Goal: Task Accomplishment & Management: Complete application form

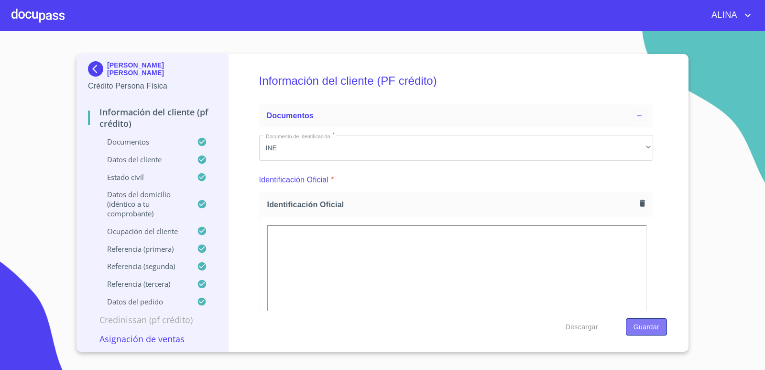
click at [643, 328] on span "Guardar" at bounding box center [647, 327] width 26 height 12
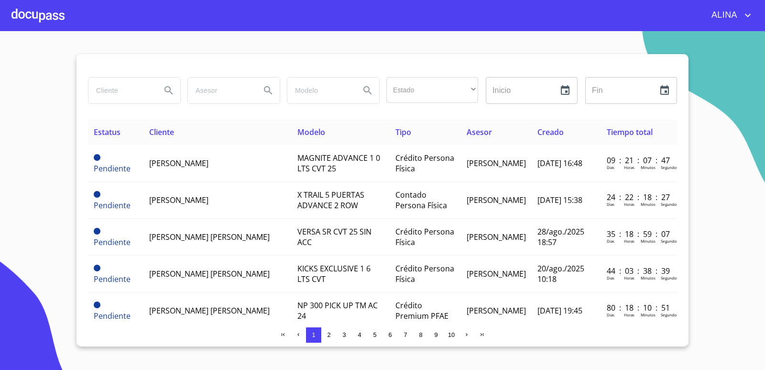
click at [56, 15] on div at bounding box center [37, 15] width 53 height 31
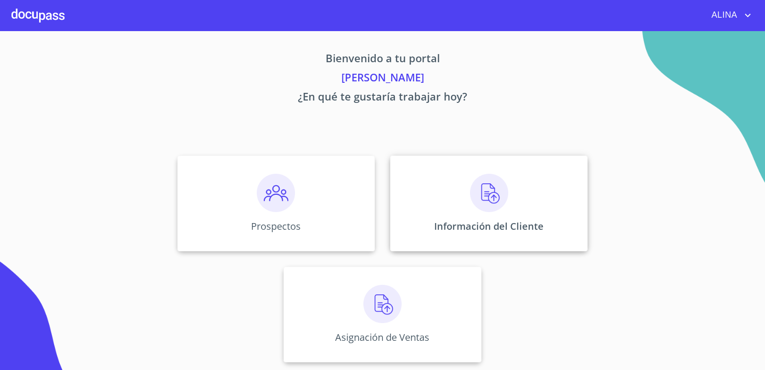
click at [443, 188] on div "Información del Cliente" at bounding box center [489, 203] width 198 height 96
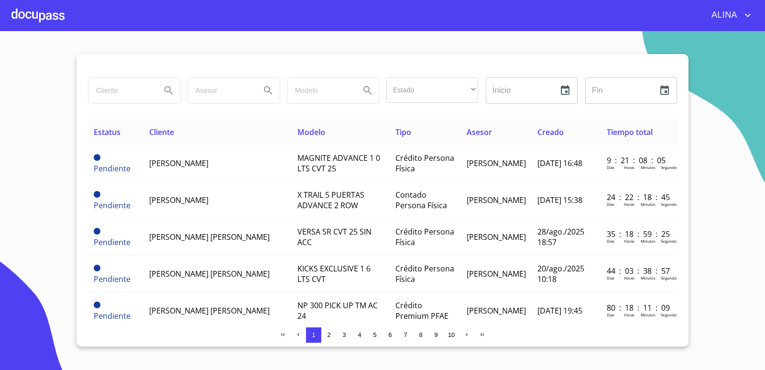
click at [117, 89] on input "search" at bounding box center [121, 91] width 65 height 26
type input "j"
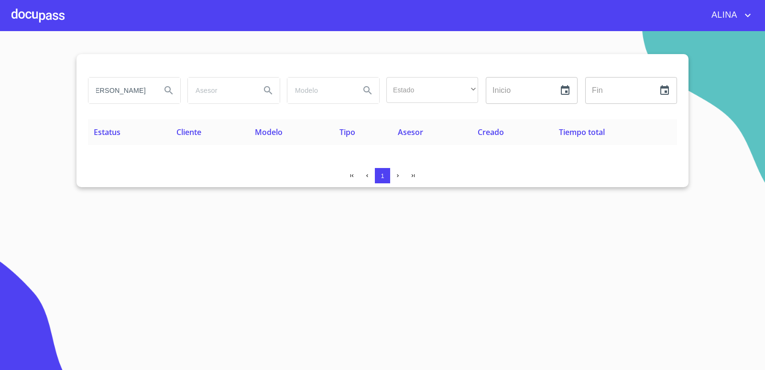
click at [149, 95] on input "[PERSON_NAME]" at bounding box center [121, 91] width 65 height 26
type input "[PERSON_NAME]"
click at [165, 93] on icon "Search" at bounding box center [168, 90] width 11 height 11
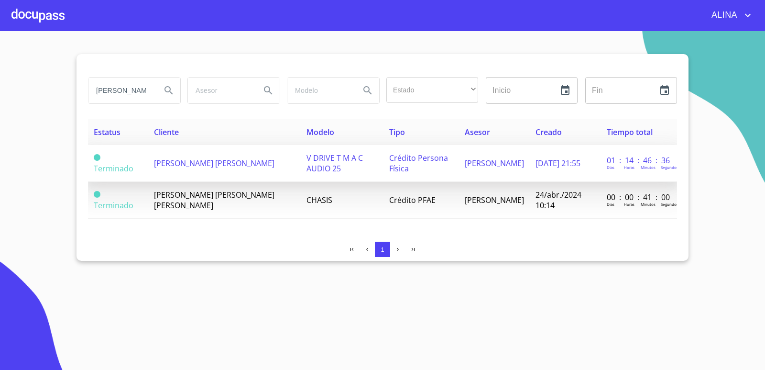
click at [172, 166] on span "[PERSON_NAME] [PERSON_NAME]" at bounding box center [214, 163] width 121 height 11
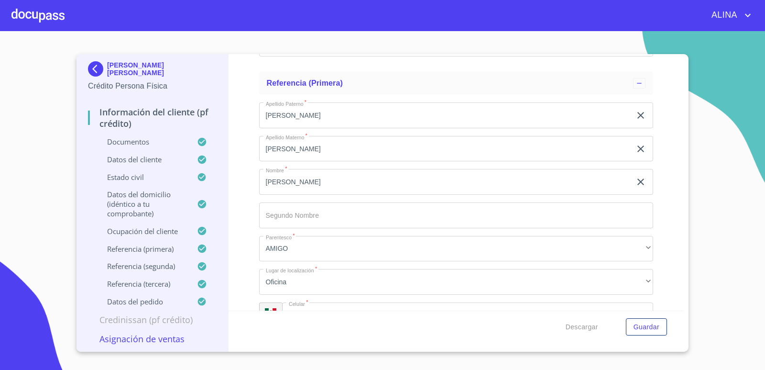
scroll to position [4928, 0]
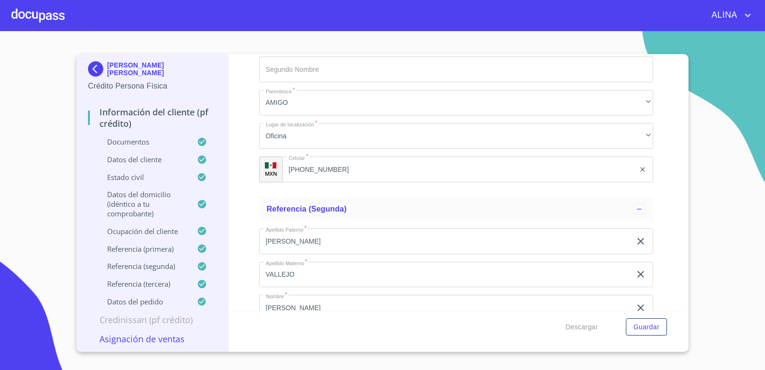
copy div "[PERSON_NAME] [PERSON_NAME]"
drag, startPoint x: 143, startPoint y: 74, endPoint x: 106, endPoint y: 63, distance: 38.4
click at [106, 63] on div "[PERSON_NAME] [PERSON_NAME]" at bounding box center [152, 70] width 129 height 19
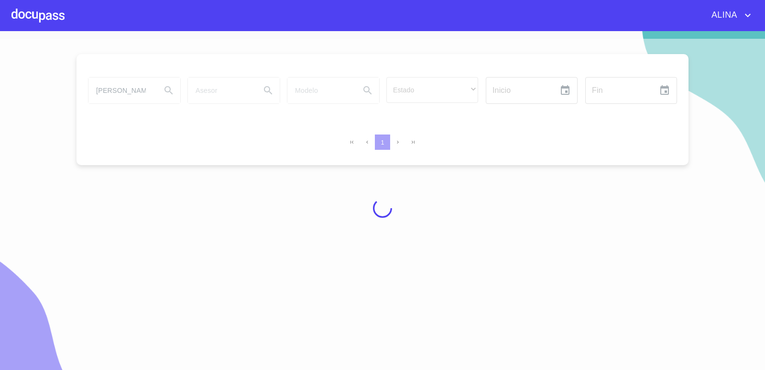
click at [60, 16] on div at bounding box center [37, 15] width 53 height 31
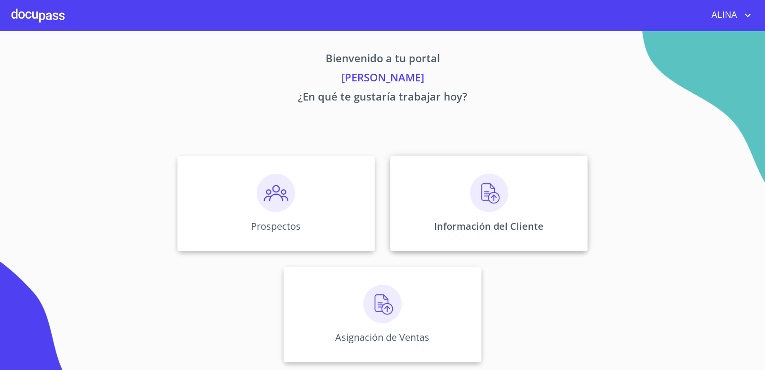
click at [445, 187] on div "Información del Cliente" at bounding box center [489, 203] width 198 height 96
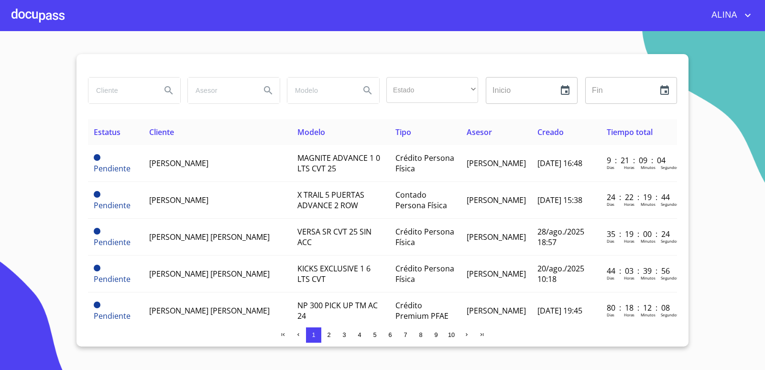
click at [111, 86] on input "search" at bounding box center [121, 91] width 65 height 26
paste input "[PERSON_NAME] [PERSON_NAME]"
type input "[PERSON_NAME] [PERSON_NAME]"
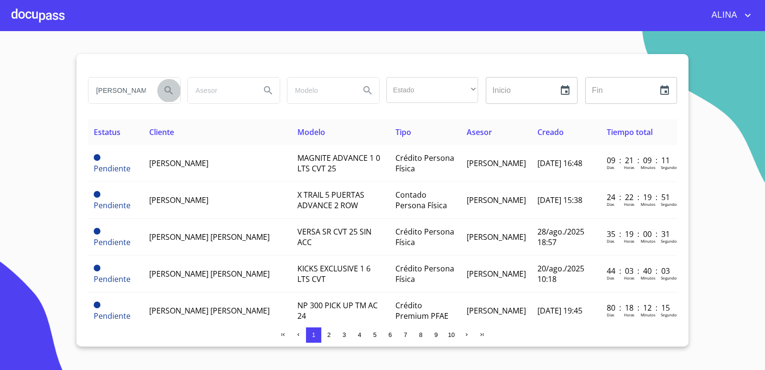
click at [166, 89] on icon "Search" at bounding box center [168, 90] width 11 height 11
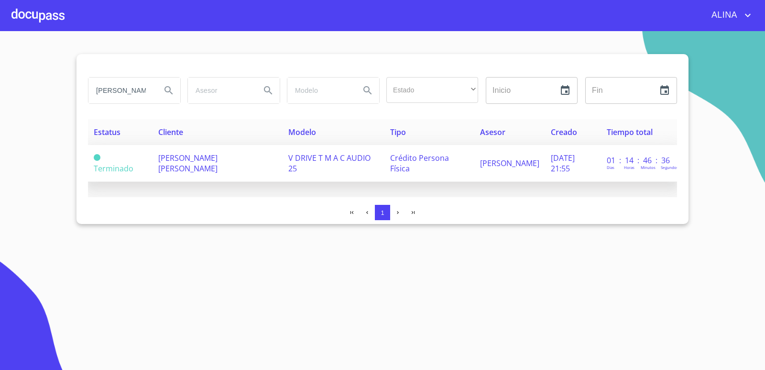
click at [179, 162] on span "[PERSON_NAME] [PERSON_NAME]" at bounding box center [187, 163] width 59 height 21
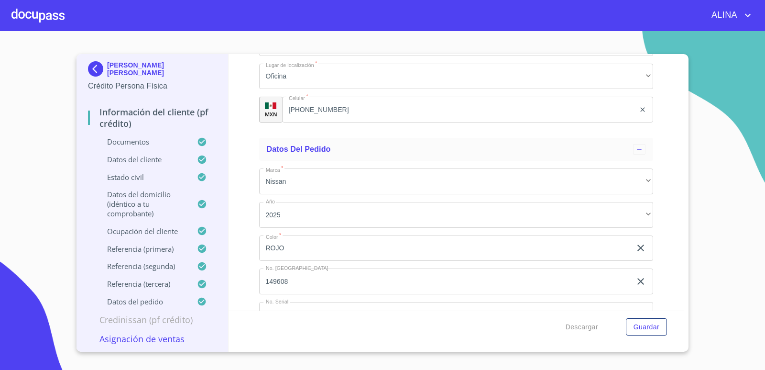
scroll to position [5559, 0]
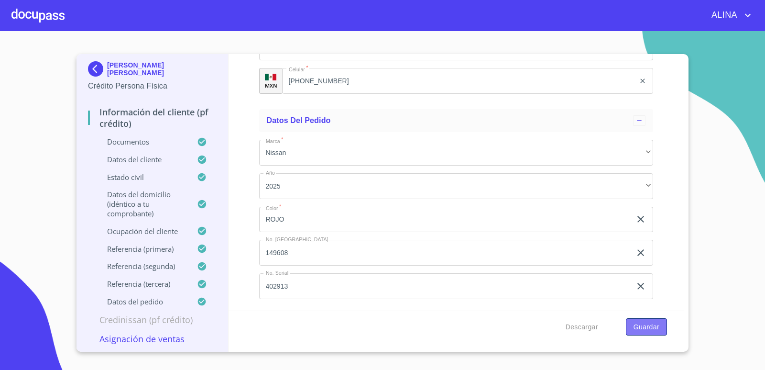
click at [639, 325] on span "Guardar" at bounding box center [647, 327] width 26 height 12
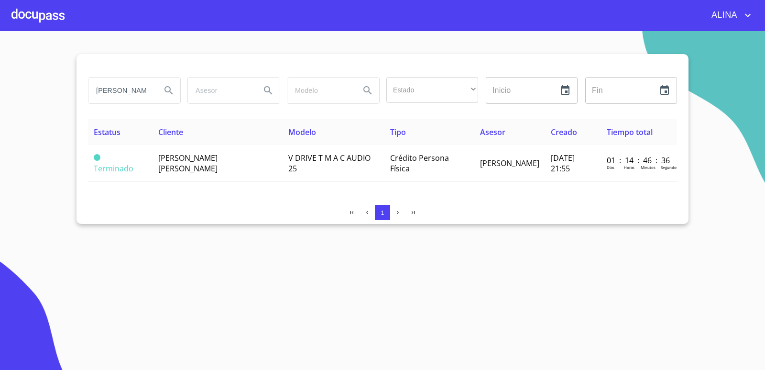
click at [50, 18] on div at bounding box center [37, 15] width 53 height 31
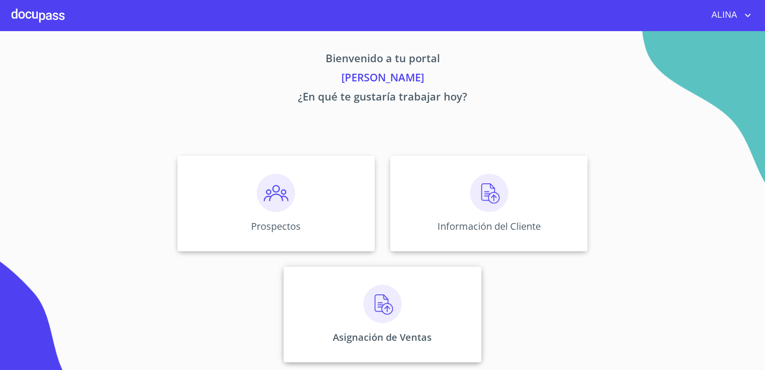
click at [317, 299] on div "Asignación de Ventas" at bounding box center [383, 314] width 198 height 96
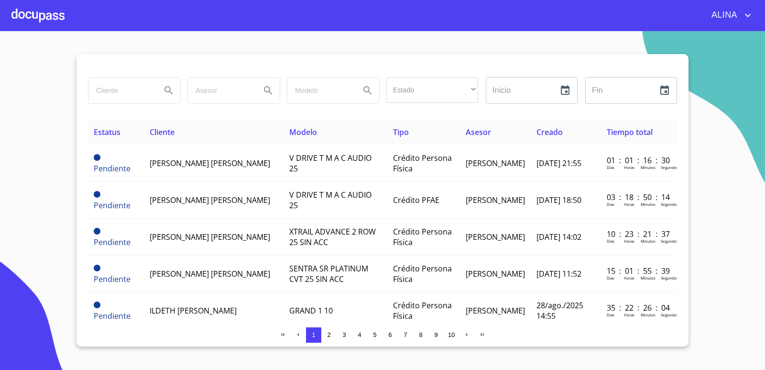
click at [121, 90] on input "search" at bounding box center [121, 91] width 65 height 26
paste input "[PERSON_NAME] [PERSON_NAME]"
type input "[PERSON_NAME] [PERSON_NAME]"
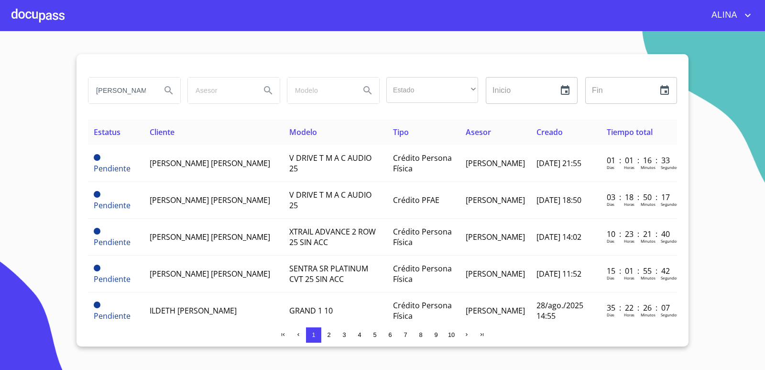
click at [167, 90] on icon "Search" at bounding box center [168, 90] width 11 height 11
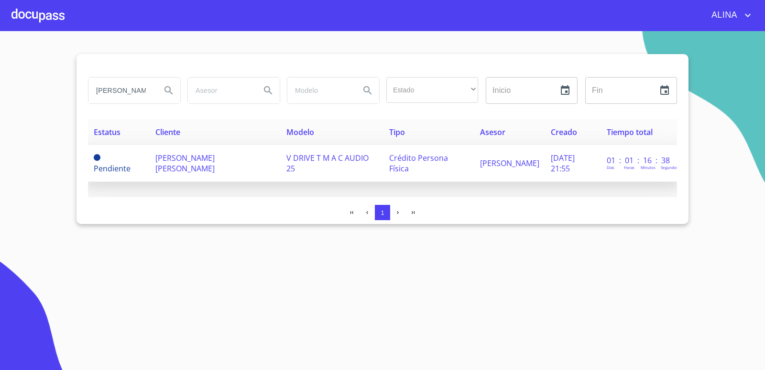
click at [188, 166] on span "[PERSON_NAME] [PERSON_NAME]" at bounding box center [184, 163] width 59 height 21
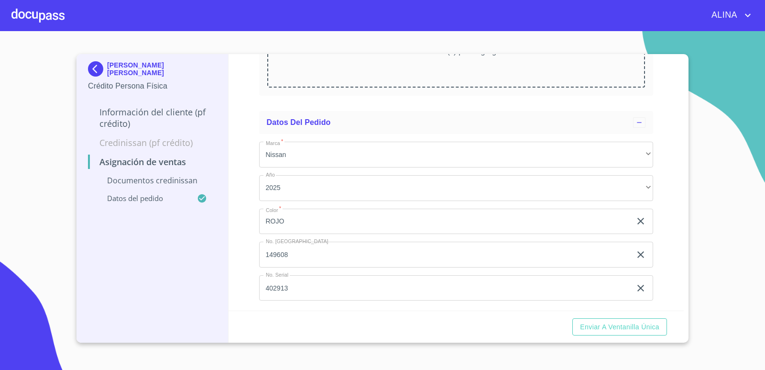
scroll to position [177, 0]
click at [46, 14] on div at bounding box center [37, 15] width 53 height 31
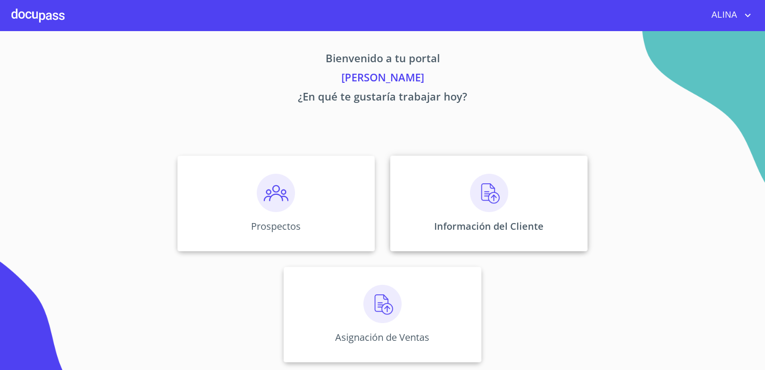
click at [432, 201] on div "Información del Cliente" at bounding box center [489, 203] width 198 height 96
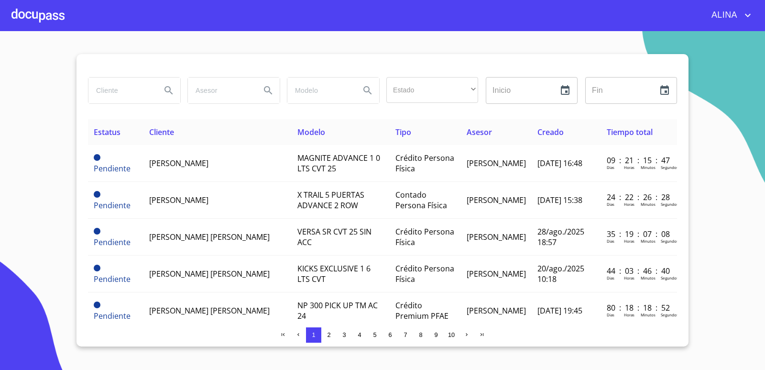
click at [140, 89] on input "search" at bounding box center [121, 91] width 65 height 26
type input "m"
type input "[PERSON_NAME]"
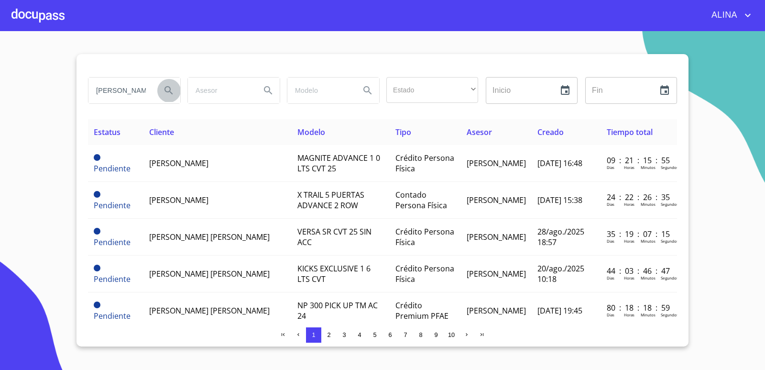
click at [165, 90] on icon "Search" at bounding box center [169, 90] width 8 height 8
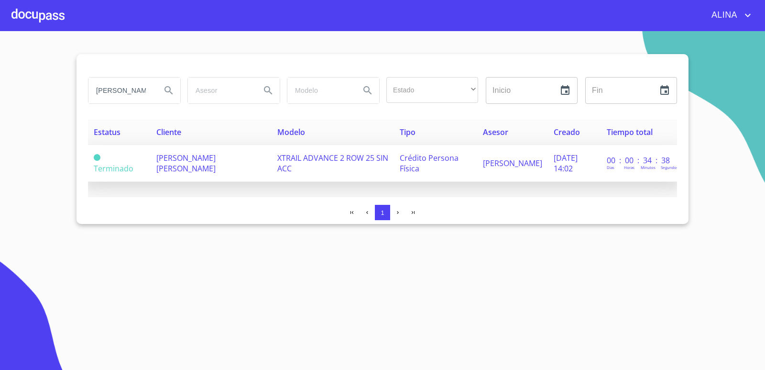
click at [191, 164] on span "[PERSON_NAME] [PERSON_NAME]" at bounding box center [185, 163] width 59 height 21
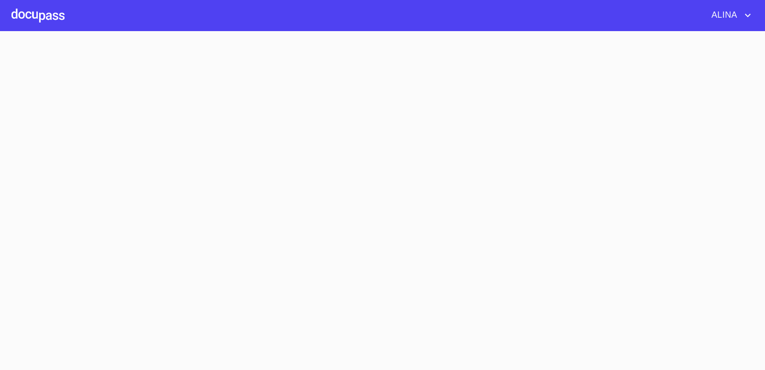
click at [191, 164] on section at bounding box center [382, 200] width 765 height 339
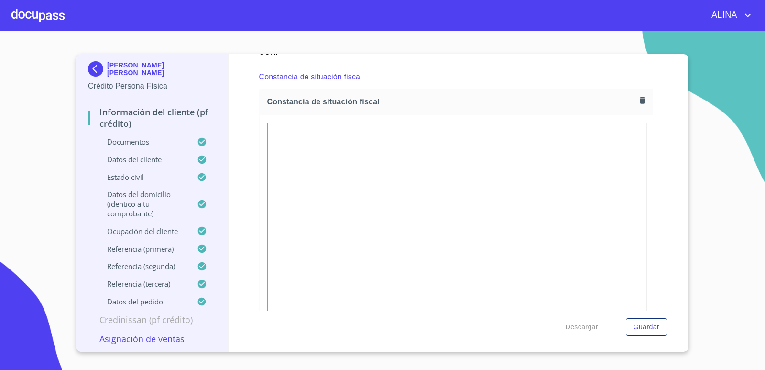
scroll to position [2641, 0]
click at [640, 99] on icon "button" at bounding box center [642, 99] width 5 height 7
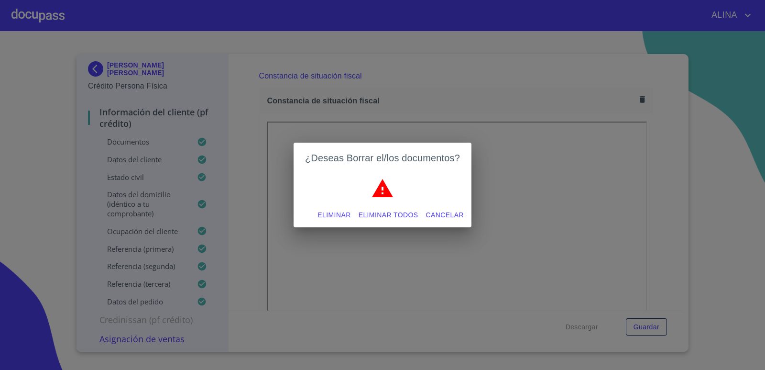
click at [409, 215] on span "Eliminar todos" at bounding box center [389, 215] width 60 height 12
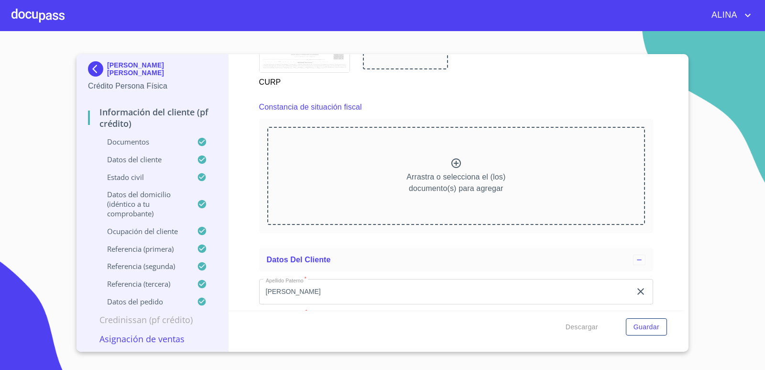
scroll to position [2593, 0]
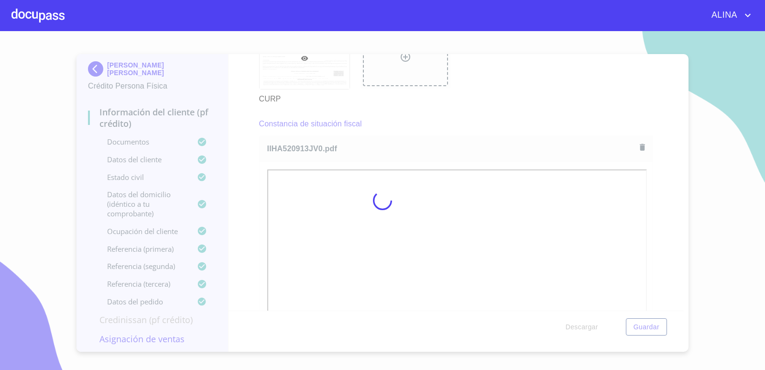
click at [499, 98] on div at bounding box center [382, 200] width 765 height 339
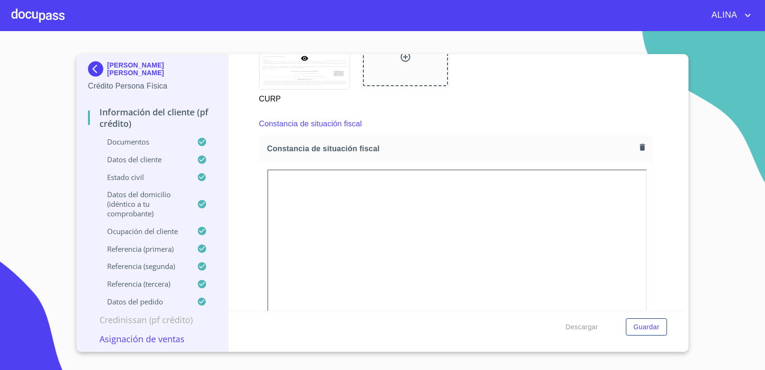
click at [663, 270] on div "Información del cliente (PF crédito) Documentos Documento de identificación.   …" at bounding box center [457, 182] width 456 height 256
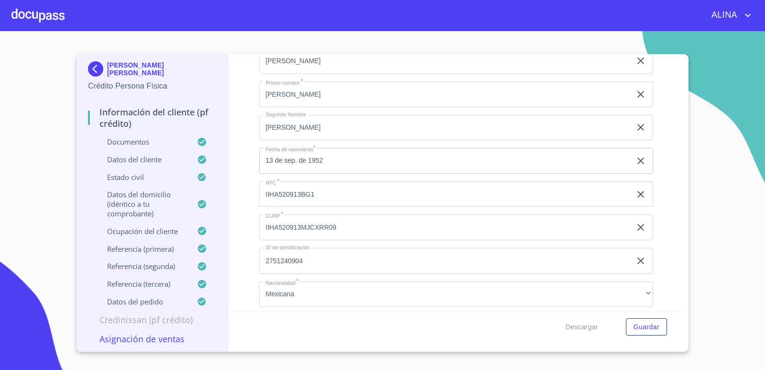
scroll to position [3167, 0]
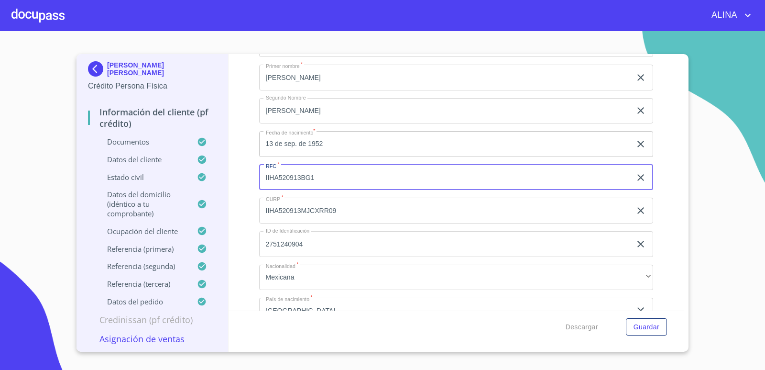
drag, startPoint x: 263, startPoint y: 177, endPoint x: 317, endPoint y: 177, distance: 54.1
click at [317, 177] on input "IIHA520913BG1" at bounding box center [445, 178] width 373 height 26
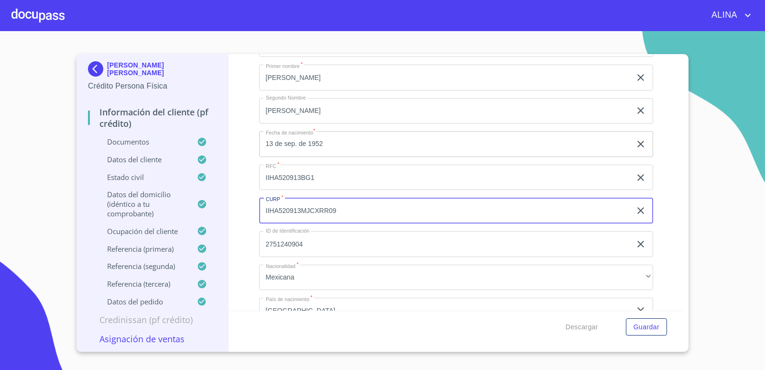
drag, startPoint x: 340, startPoint y: 214, endPoint x: 266, endPoint y: 213, distance: 74.2
click at [266, 213] on input "IIHA520913MJCXRR09" at bounding box center [445, 211] width 373 height 26
drag, startPoint x: 147, startPoint y: 74, endPoint x: 107, endPoint y: 67, distance: 41.2
click at [107, 67] on div "[PERSON_NAME] [PERSON_NAME]" at bounding box center [152, 70] width 129 height 19
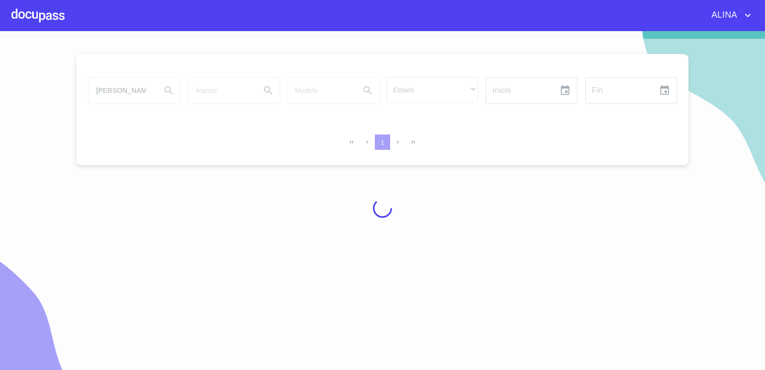
click at [52, 15] on div at bounding box center [37, 15] width 53 height 31
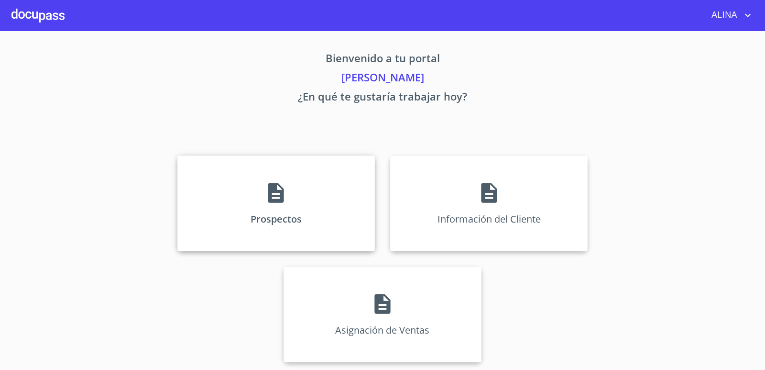
click at [212, 191] on div "Prospectos" at bounding box center [276, 203] width 198 height 96
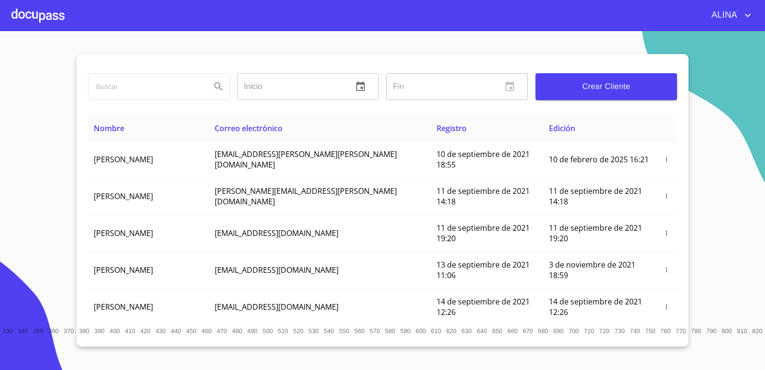
click at [128, 88] on input "search" at bounding box center [146, 87] width 115 height 26
paste input "[PERSON_NAME] [PERSON_NAME]"
type input "[PERSON_NAME] [PERSON_NAME]"
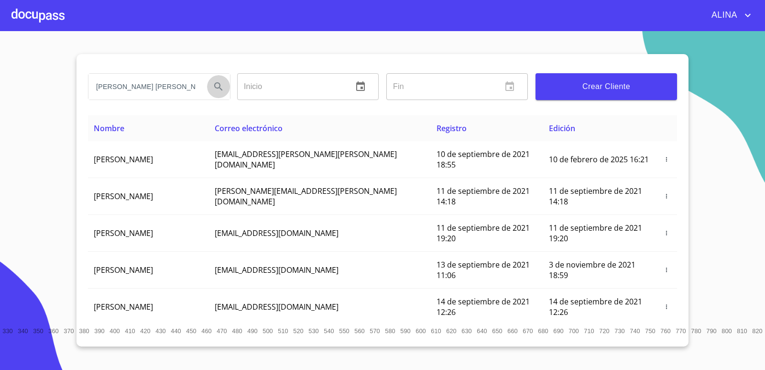
click at [222, 89] on icon "Search" at bounding box center [218, 86] width 11 height 11
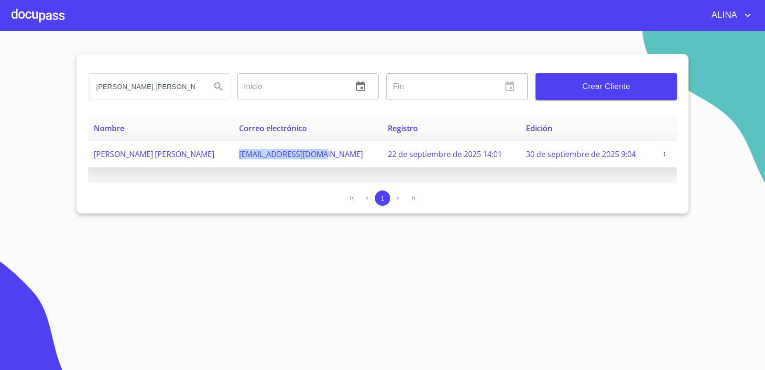
copy span "[EMAIL_ADDRESS][DOMAIN_NAME]"
drag, startPoint x: 264, startPoint y: 154, endPoint x: 315, endPoint y: 145, distance: 51.9
click at [340, 158] on td "[EMAIL_ADDRESS][DOMAIN_NAME]" at bounding box center [307, 154] width 149 height 26
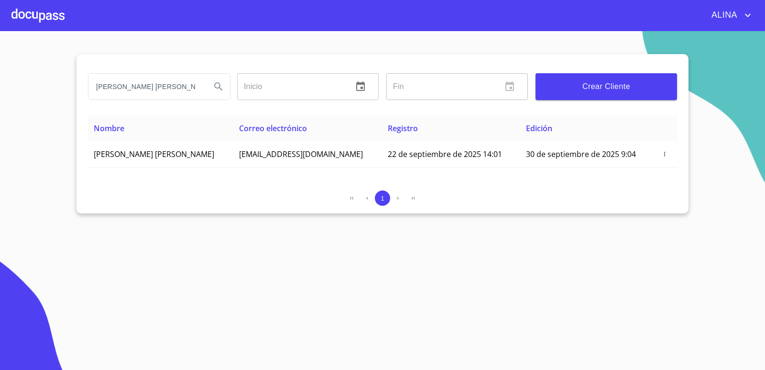
click at [174, 270] on section "[PERSON_NAME] [PERSON_NAME] Inicio ​ Fin ​ Crear Cliente Nombre Correo electrón…" at bounding box center [382, 200] width 765 height 339
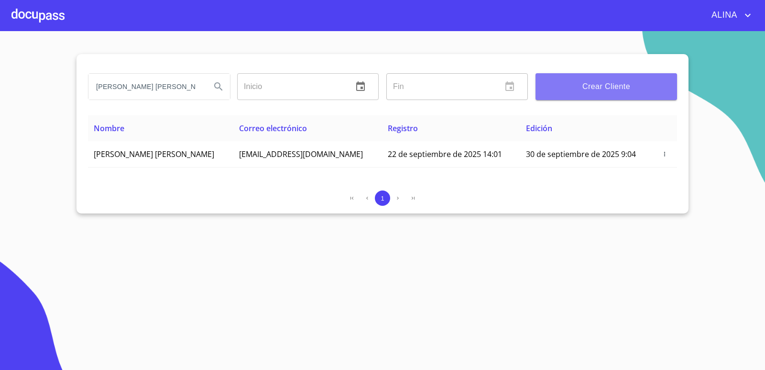
click at [630, 90] on span "Crear Cliente" at bounding box center [606, 86] width 126 height 13
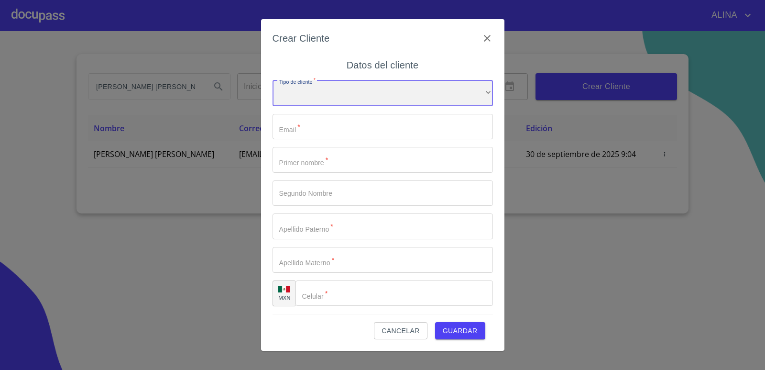
click at [475, 89] on div "​" at bounding box center [383, 93] width 221 height 26
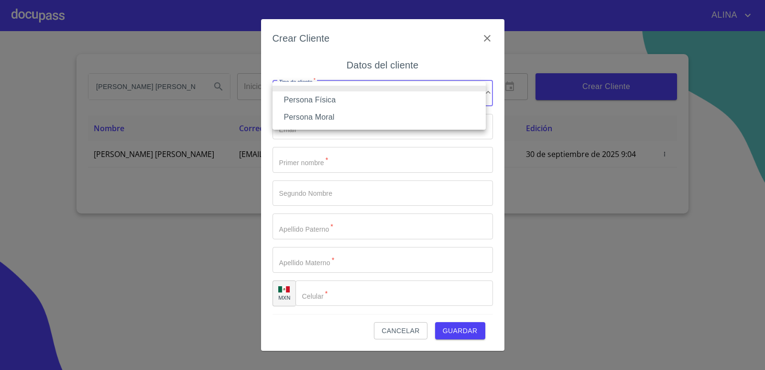
click at [321, 101] on li "Persona Física" at bounding box center [379, 99] width 213 height 17
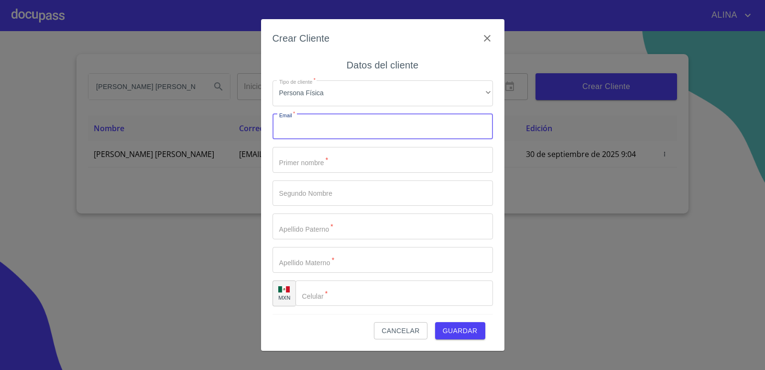
click at [299, 124] on input "Tipo de cliente   *" at bounding box center [383, 127] width 221 height 26
type input "m"
click at [343, 137] on input "Tipo de cliente   *" at bounding box center [383, 127] width 221 height 26
click at [345, 128] on input "Tipo de cliente   *" at bounding box center [383, 127] width 221 height 26
type input "M"
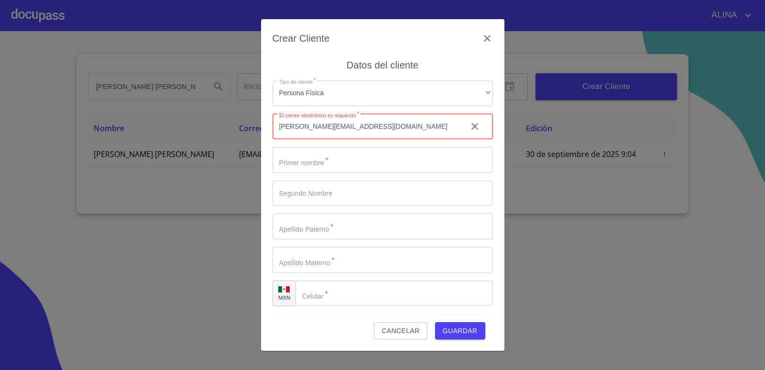
type input "[PERSON_NAME][EMAIL_ADDRESS][DOMAIN_NAME]"
click at [339, 162] on input "Tipo de cliente   *" at bounding box center [383, 160] width 221 height 26
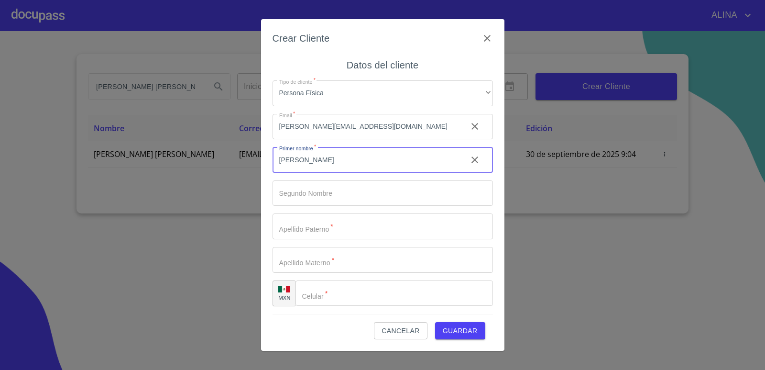
type input "[PERSON_NAME]"
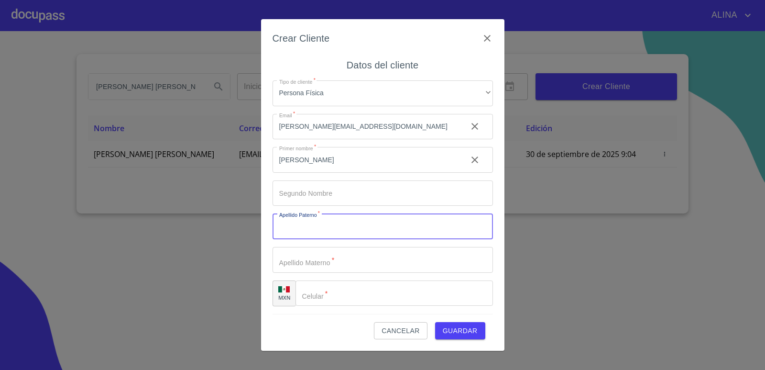
click at [312, 230] on input "Tipo de cliente   *" at bounding box center [383, 226] width 221 height 26
type input "[PERSON_NAME]"
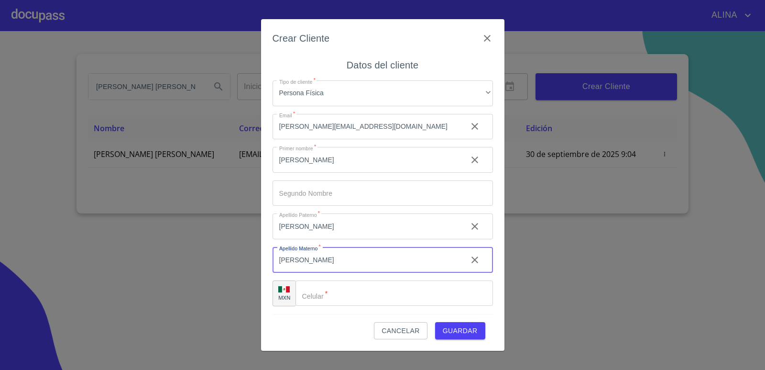
type input "[PERSON_NAME]"
click at [366, 292] on input "Tipo de cliente   *" at bounding box center [395, 293] width 198 height 26
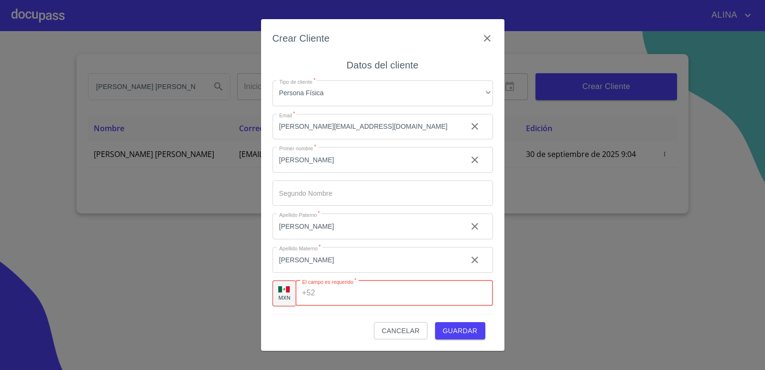
click at [346, 299] on input "Tipo de cliente   *" at bounding box center [406, 293] width 174 height 26
paste input "[PHONE_NUMBER]"
click at [465, 334] on span "Guardar" at bounding box center [460, 331] width 35 height 12
click at [465, 328] on span "Guardar" at bounding box center [460, 331] width 35 height 12
type input "3"
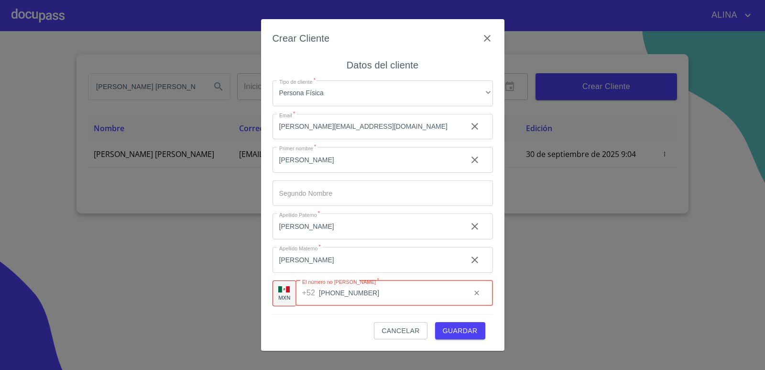
type input "[PHONE_NUMBER]"
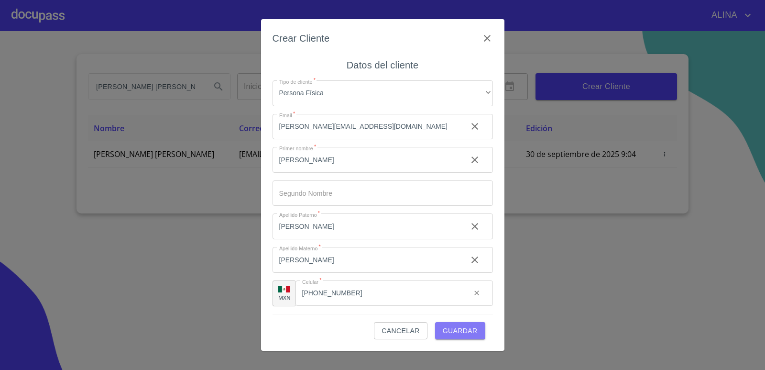
click at [476, 333] on span "Guardar" at bounding box center [460, 331] width 35 height 12
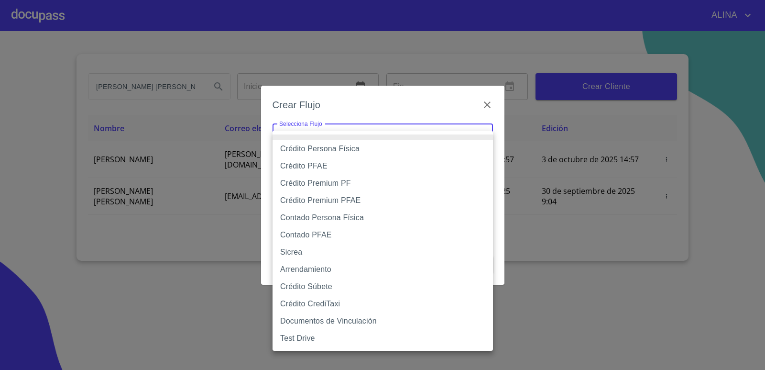
click at [481, 134] on body "[PERSON_NAME] [PERSON_NAME] [PERSON_NAME] Inicio ​ Fin ​ Crear Cliente Nombre C…" at bounding box center [382, 185] width 765 height 370
click at [321, 217] on li "Contado Persona Física" at bounding box center [383, 217] width 221 height 17
type input "60bf975b0d9865ccc2471536"
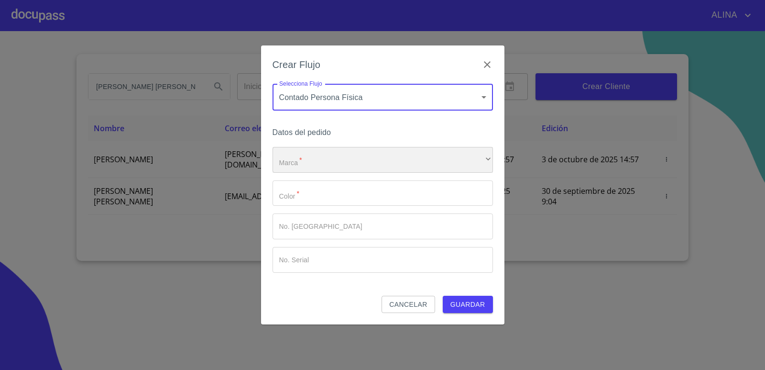
click at [322, 159] on div "​" at bounding box center [383, 160] width 221 height 26
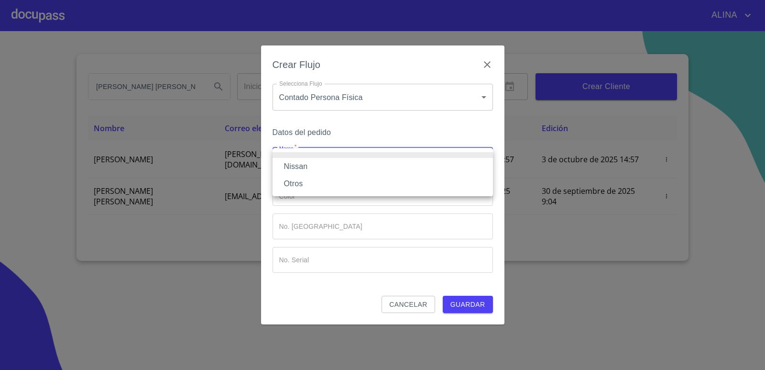
click at [306, 170] on li "Nissan" at bounding box center [383, 166] width 221 height 17
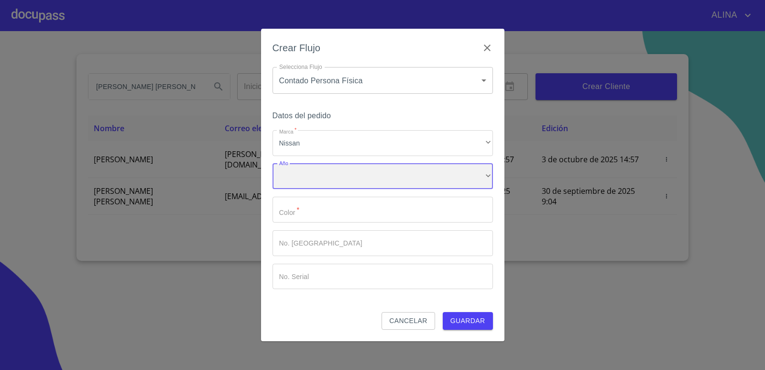
click at [306, 170] on div "​" at bounding box center [383, 177] width 221 height 26
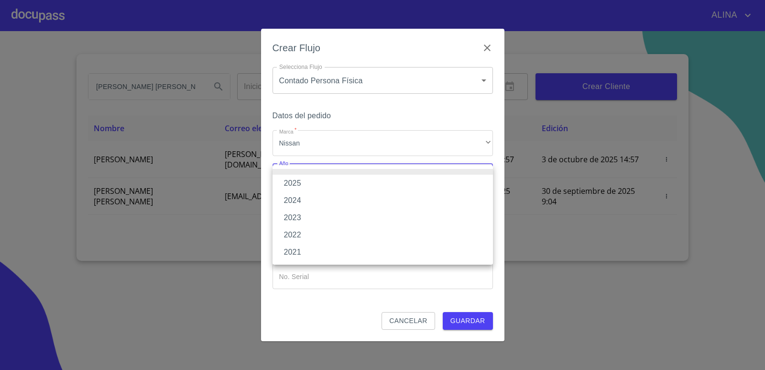
click at [311, 142] on div at bounding box center [382, 185] width 765 height 370
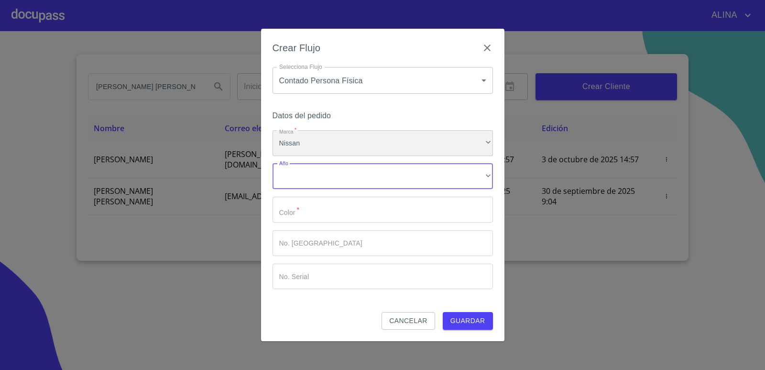
click at [326, 145] on div "Nissan" at bounding box center [383, 143] width 221 height 26
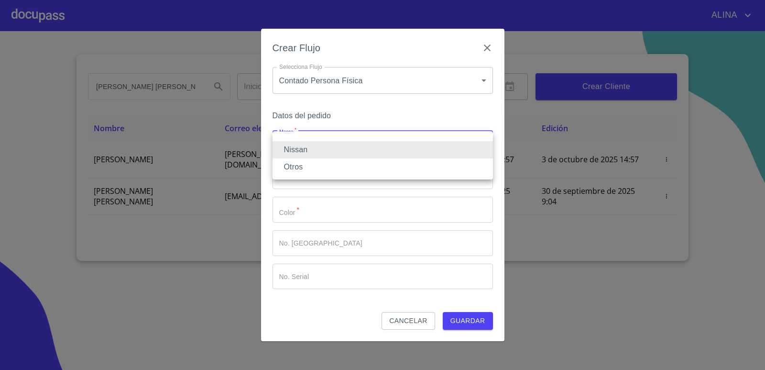
click at [307, 168] on li "Otros" at bounding box center [383, 166] width 221 height 17
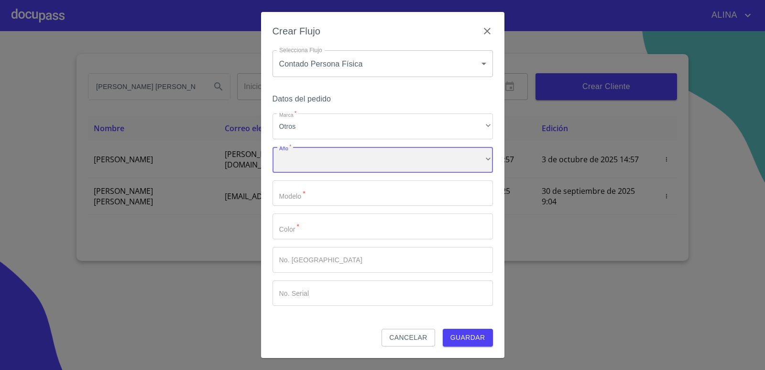
click at [310, 164] on div "​" at bounding box center [383, 160] width 221 height 26
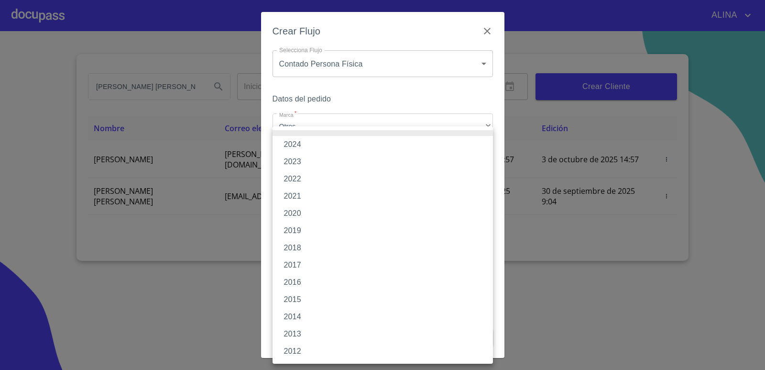
click at [301, 164] on li "2023" at bounding box center [383, 161] width 221 height 17
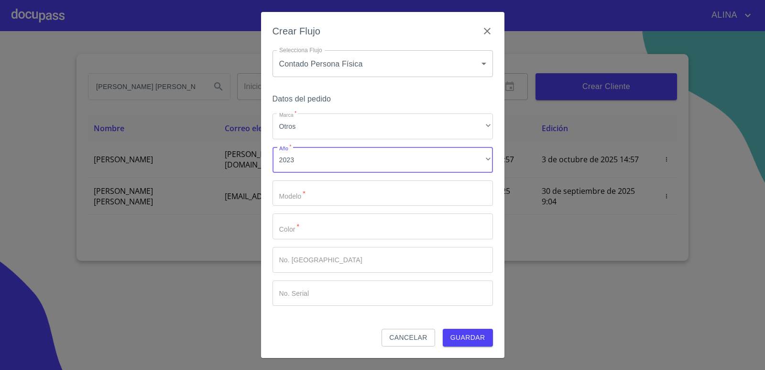
click at [300, 189] on input "Marca   *" at bounding box center [383, 193] width 221 height 26
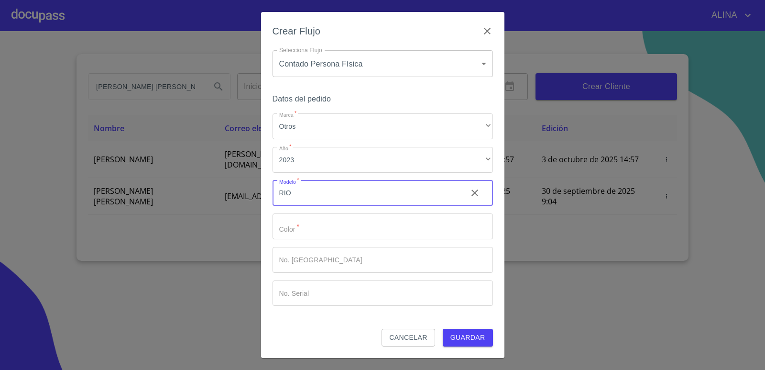
type input "RIO"
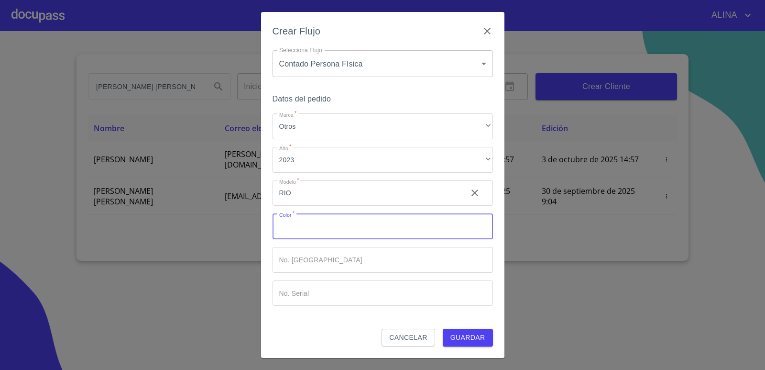
click at [306, 229] on input "Marca   *" at bounding box center [383, 226] width 221 height 26
type input "AZUL"
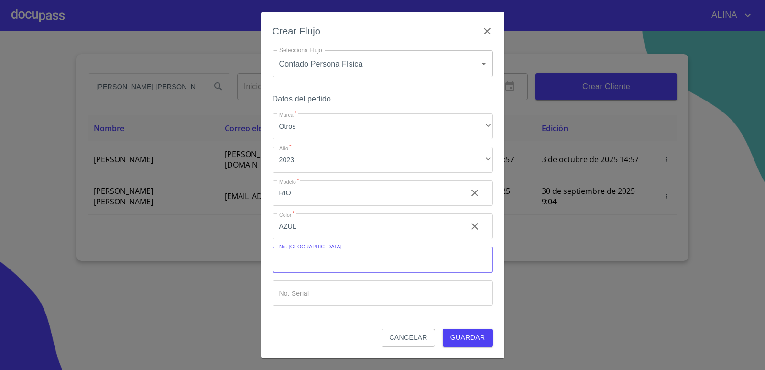
click at [325, 262] on input "Marca   *" at bounding box center [383, 260] width 221 height 26
type input "149665"
click at [521, 323] on div "Crear Flujo Selecciona Flujo Contado Persona Física 60bf975b0d9865ccc2471536 Se…" at bounding box center [382, 185] width 765 height 370
click at [483, 343] on button "Guardar" at bounding box center [468, 338] width 50 height 18
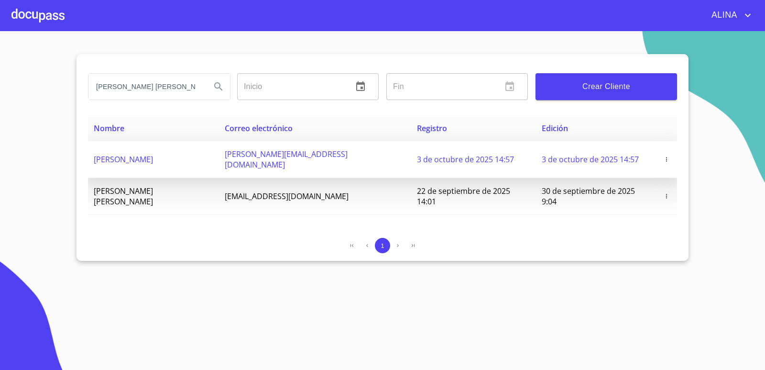
click at [153, 158] on span "[PERSON_NAME]" at bounding box center [123, 159] width 59 height 11
copy span "[PERSON_NAME]"
drag, startPoint x: 94, startPoint y: 155, endPoint x: 207, endPoint y: 159, distance: 113.0
click at [207, 159] on td "[PERSON_NAME]" at bounding box center [153, 159] width 131 height 37
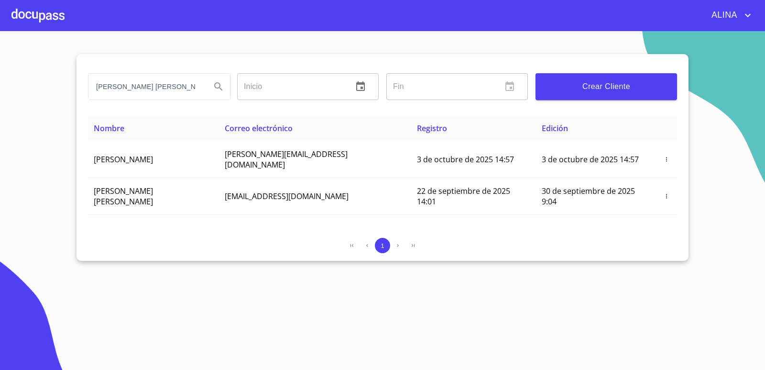
click at [49, 11] on div at bounding box center [37, 15] width 53 height 31
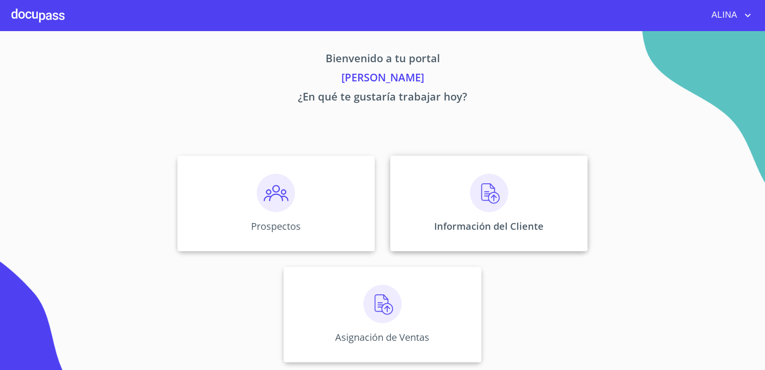
click at [446, 193] on div "Información del Cliente" at bounding box center [489, 203] width 198 height 96
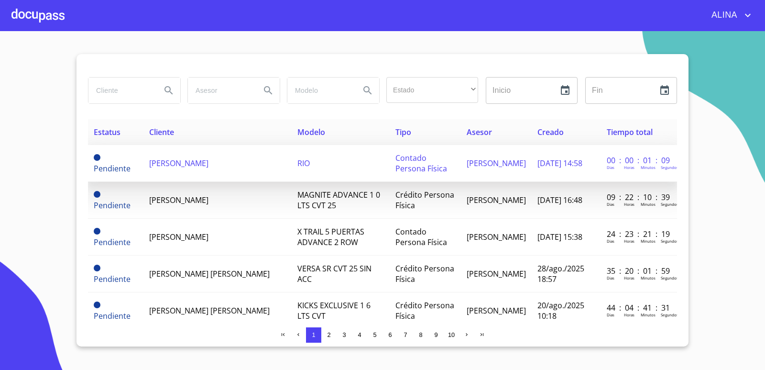
click at [198, 170] on td "[PERSON_NAME]" at bounding box center [218, 163] width 148 height 37
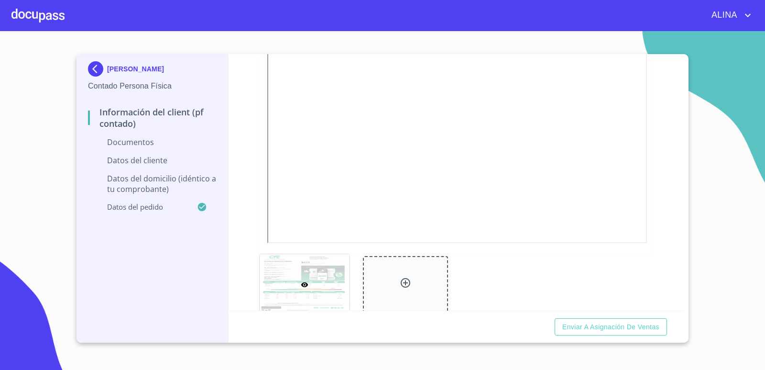
scroll to position [191, 0]
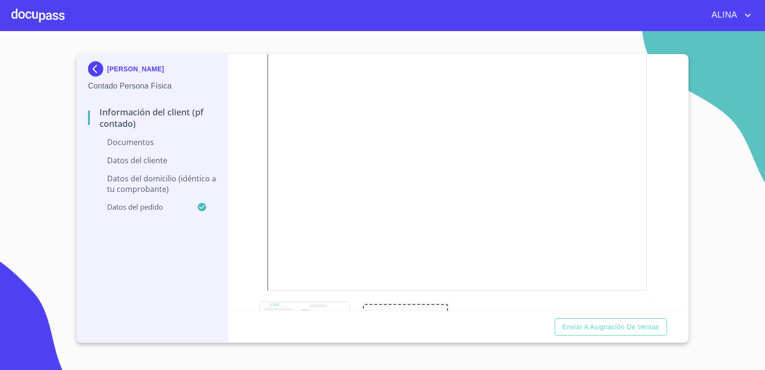
click at [667, 263] on div "Información del Client (PF contado) Documentos Documento de identificación.   *…" at bounding box center [457, 182] width 456 height 256
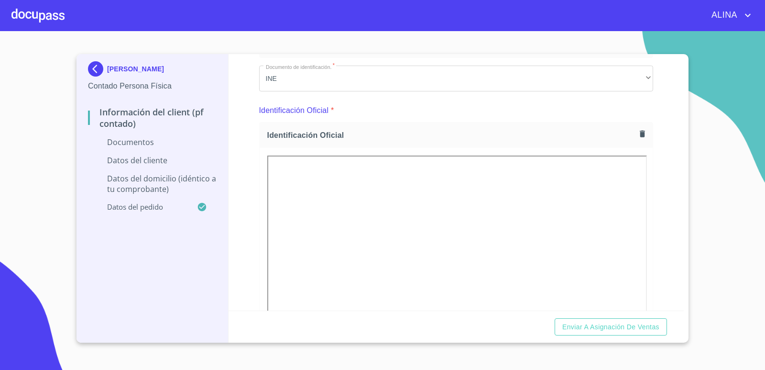
scroll to position [48, 0]
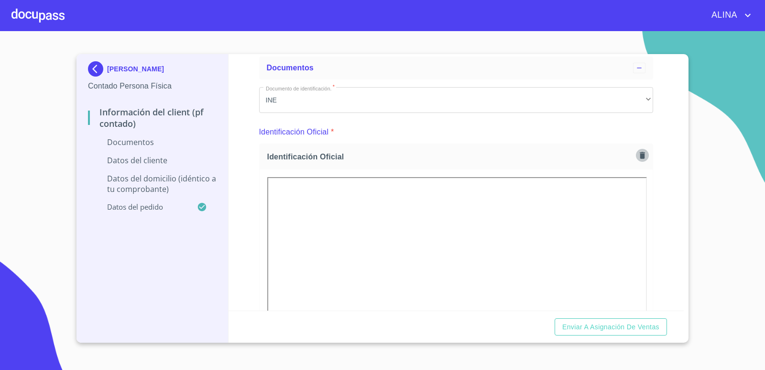
click at [638, 156] on icon "button" at bounding box center [642, 155] width 9 height 9
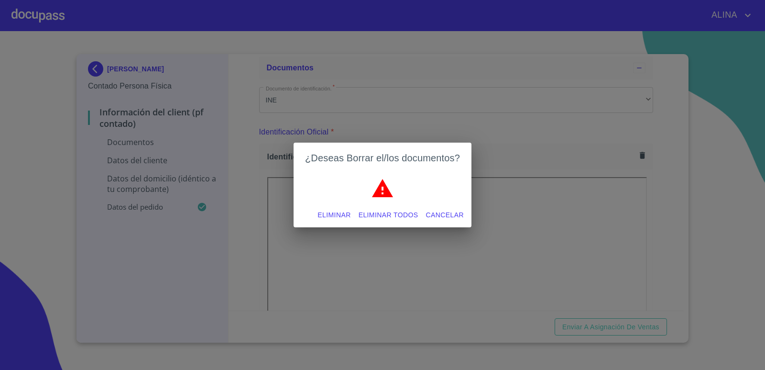
click at [397, 214] on span "Eliminar todos" at bounding box center [389, 215] width 60 height 12
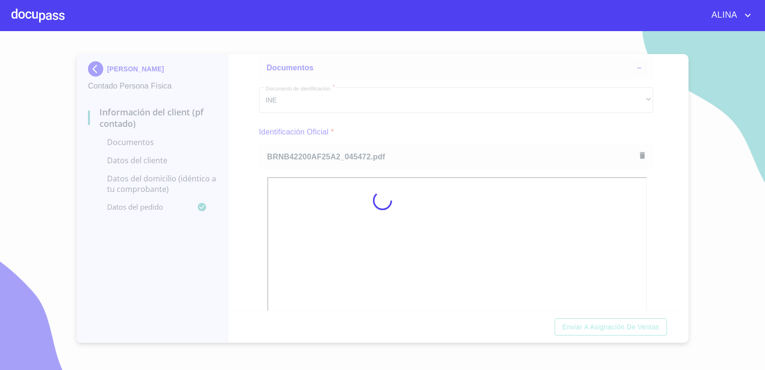
click at [483, 132] on div at bounding box center [382, 200] width 765 height 339
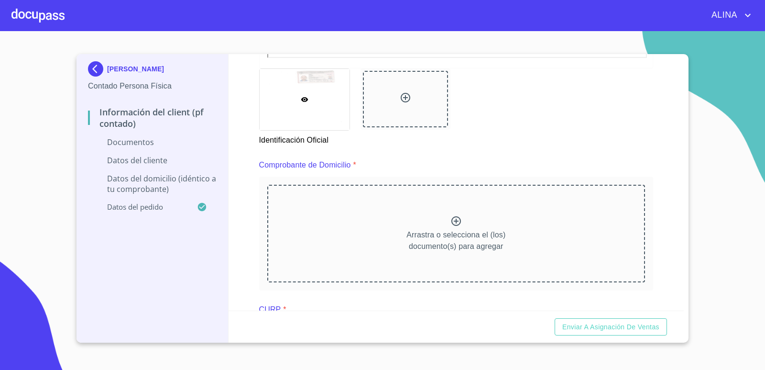
scroll to position [431, 0]
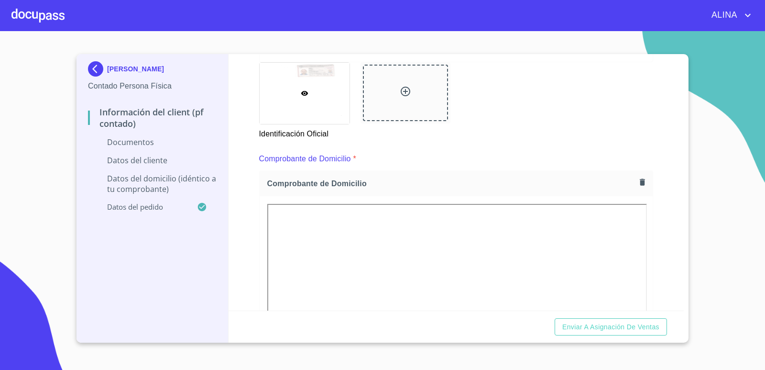
click at [506, 157] on div "Comprobante de Domicilio *" at bounding box center [456, 158] width 395 height 23
